Goal: Task Accomplishment & Management: Use online tool/utility

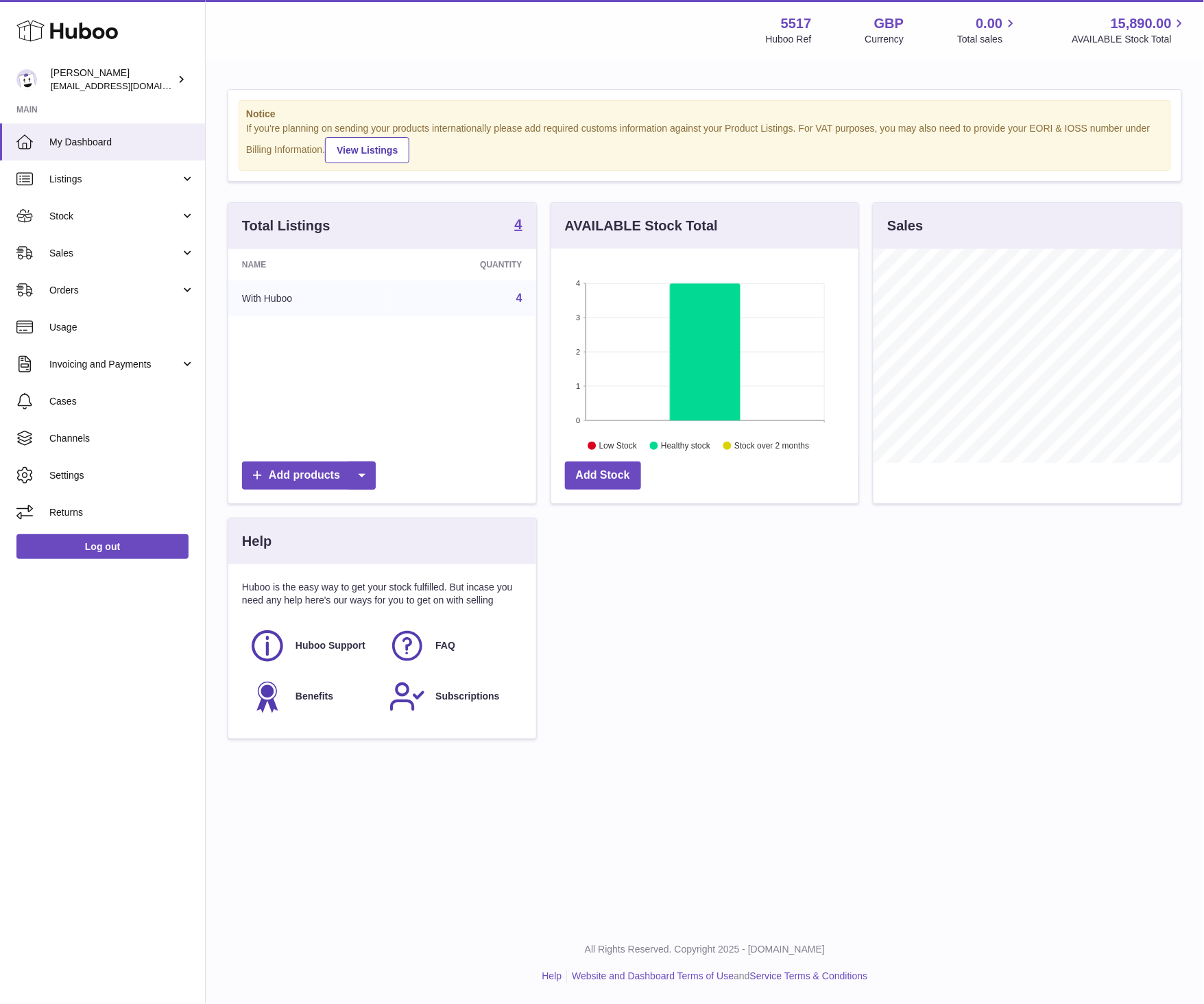
scroll to position [214, 307]
click at [146, 261] on link "Sales" at bounding box center [102, 253] width 205 height 37
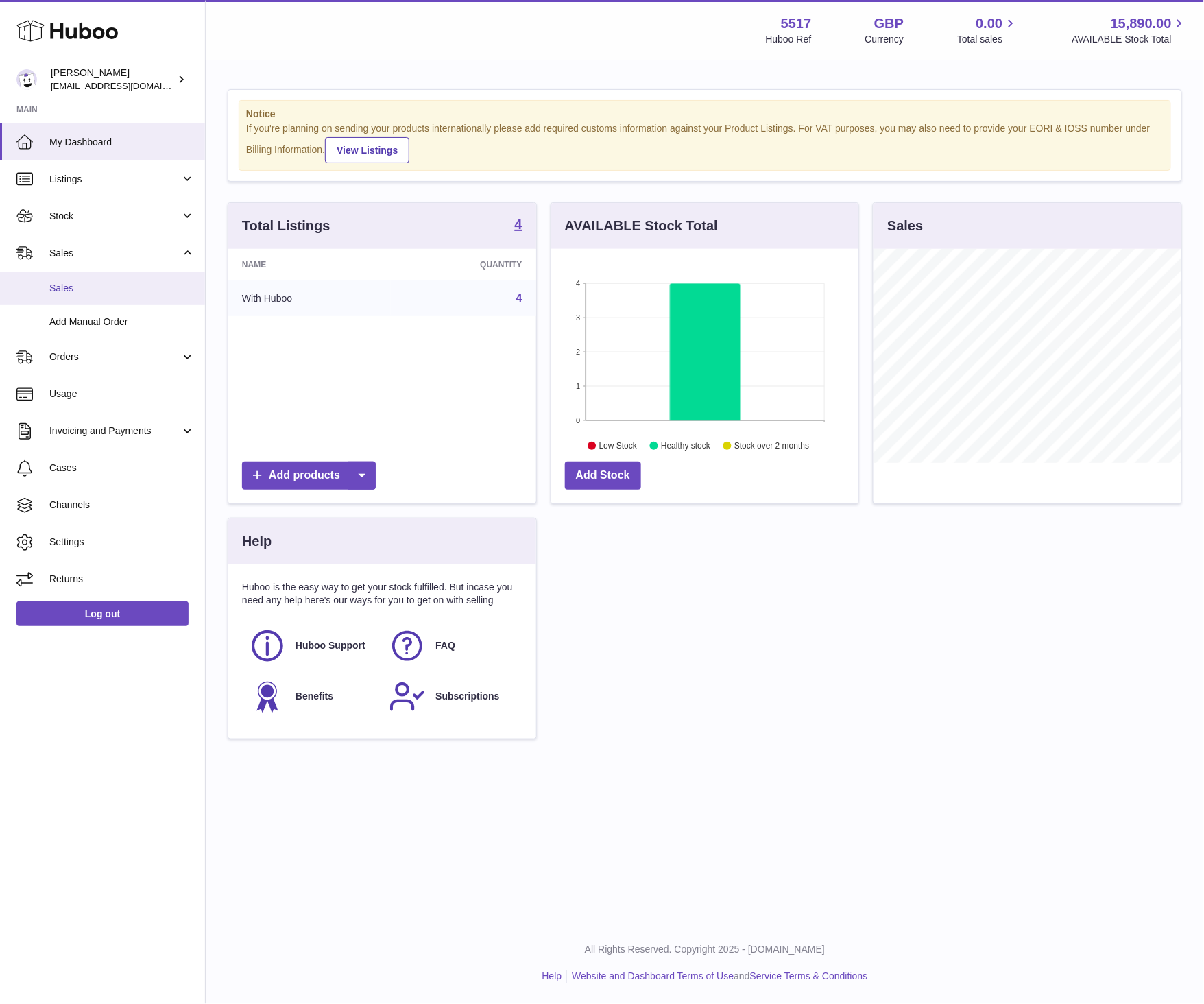
click at [103, 285] on span "Sales" at bounding box center [122, 288] width 145 height 13
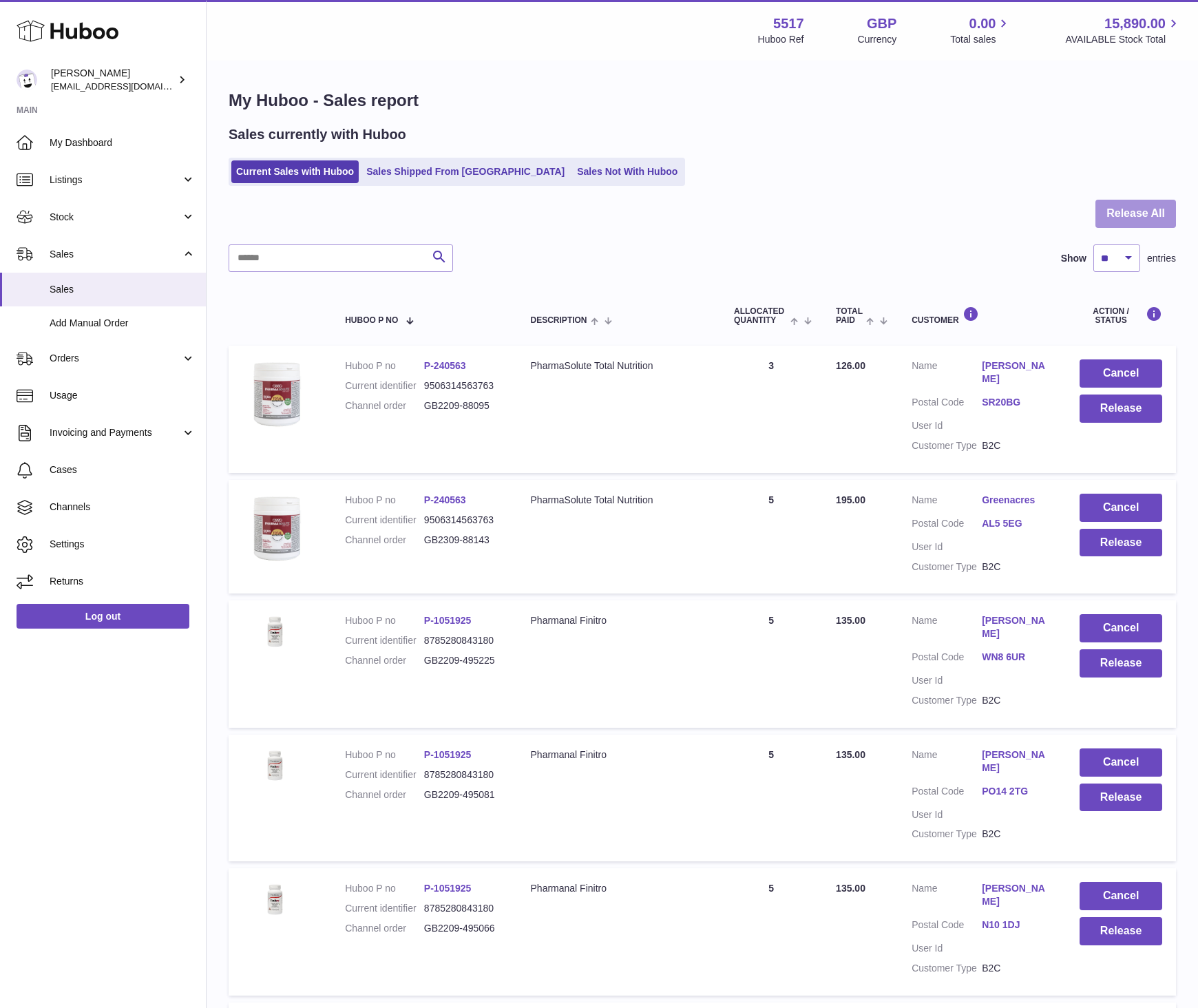
click at [1111, 221] on button "Release All" at bounding box center [1135, 213] width 81 height 28
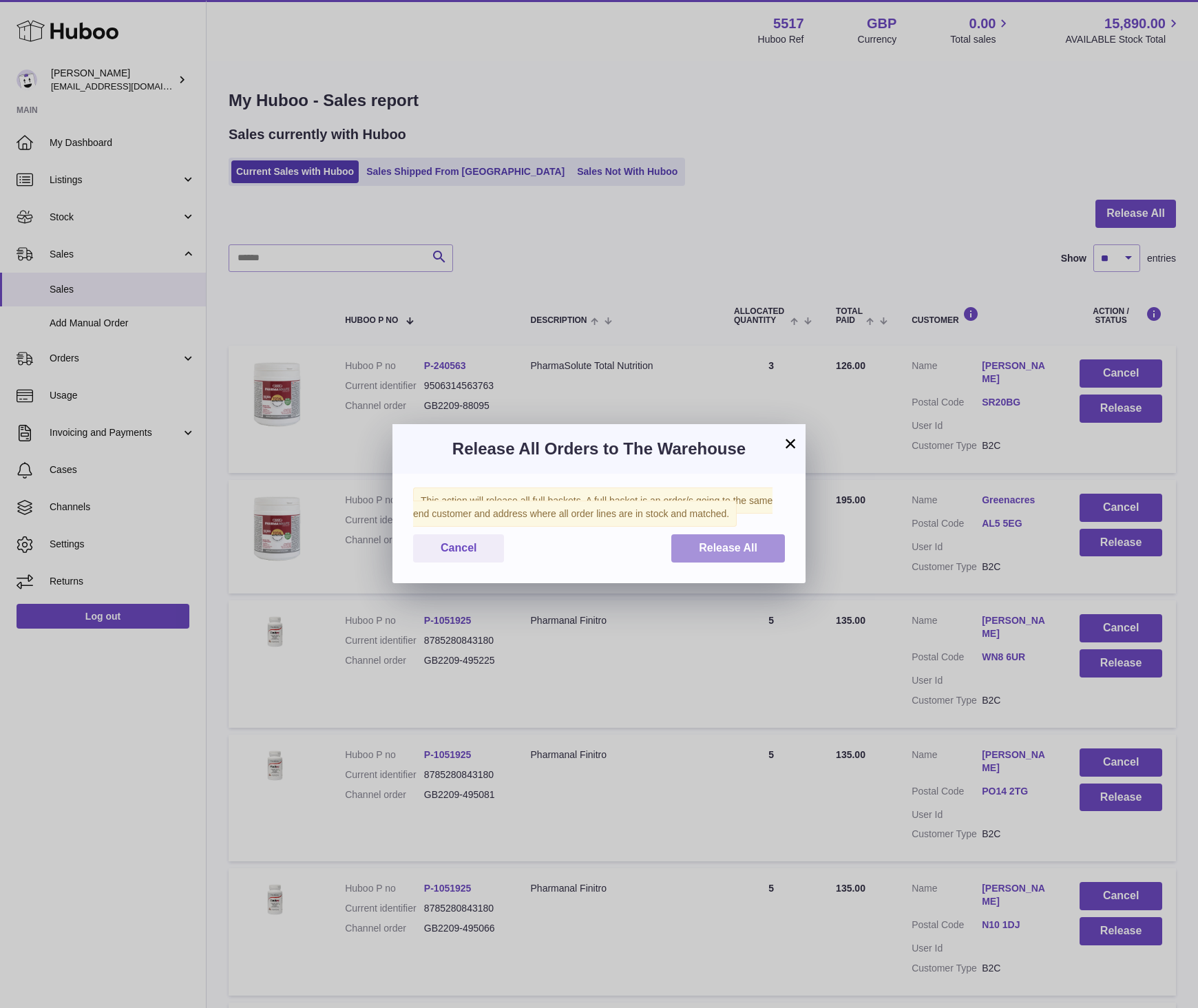
click at [749, 552] on span "Release All" at bounding box center [728, 547] width 59 height 11
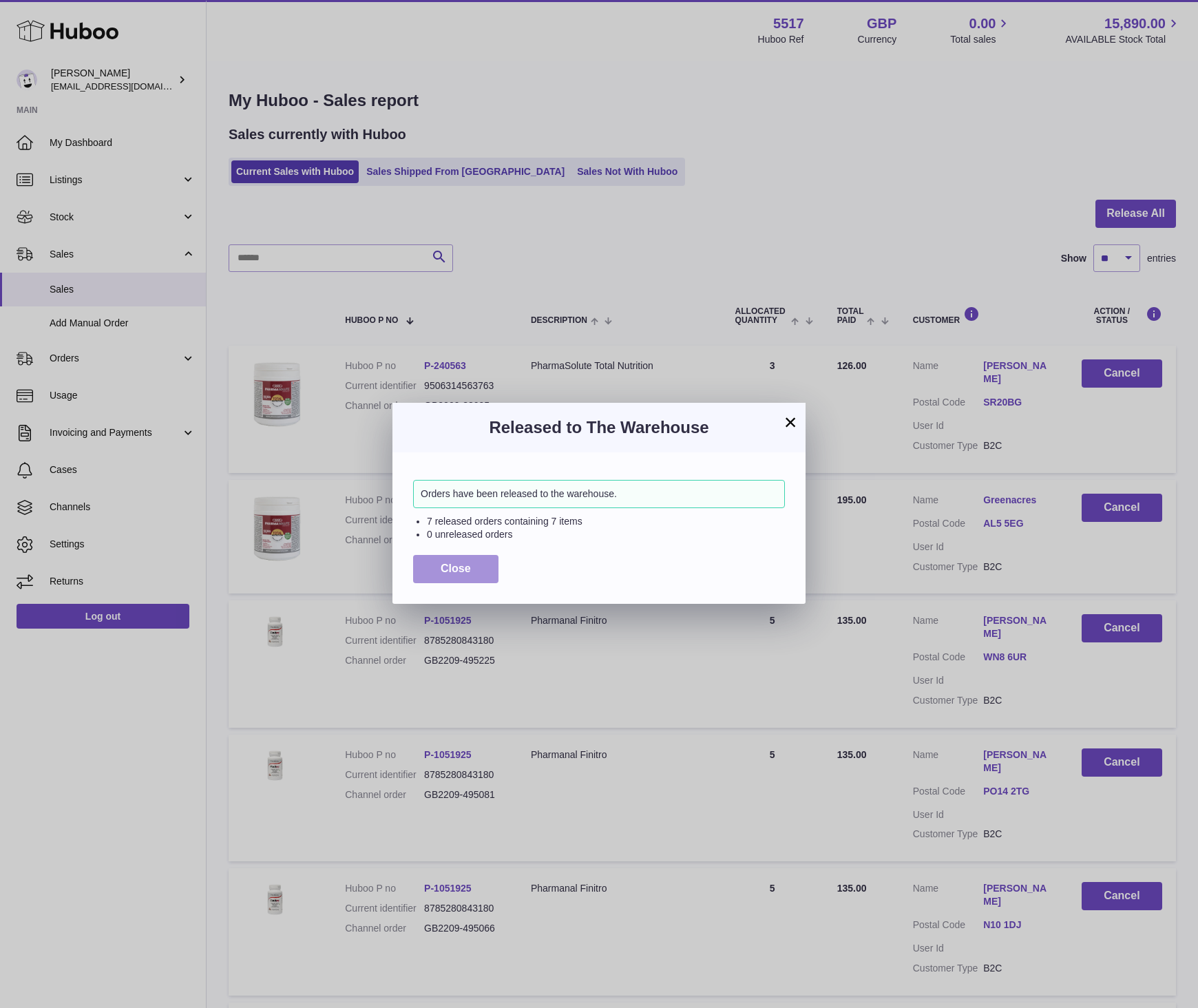
click at [460, 566] on span "Close" at bounding box center [455, 568] width 30 height 11
